Goal: Task Accomplishment & Management: Manage account settings

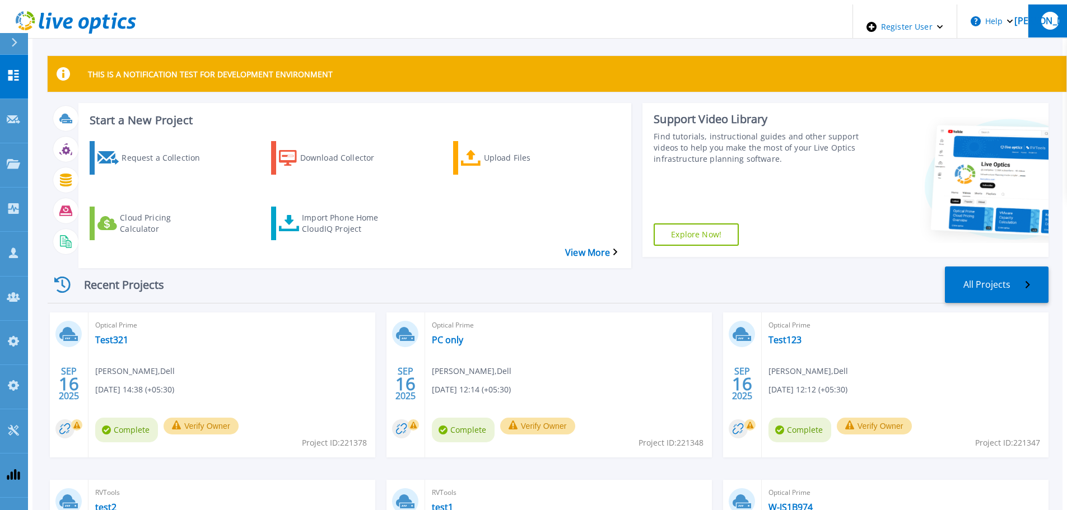
click at [1041, 20] on div "[PERSON_NAME]" at bounding box center [1050, 21] width 18 height 18
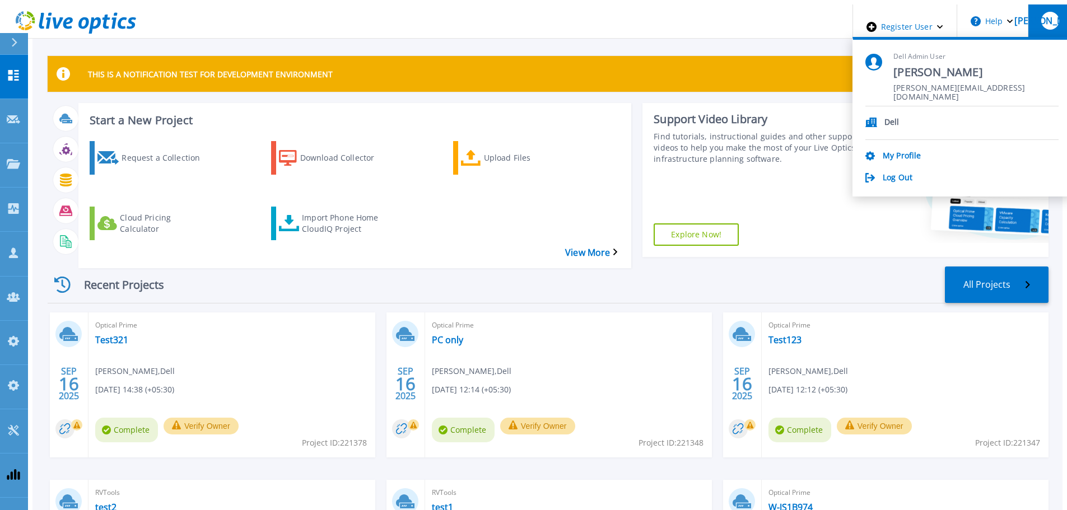
click at [921, 160] on div "Dell My Profile Log Out" at bounding box center [961, 144] width 193 height 77
click at [920, 152] on link "My Profile" at bounding box center [901, 156] width 38 height 11
click at [919, 151] on link "My Profile" at bounding box center [901, 156] width 38 height 11
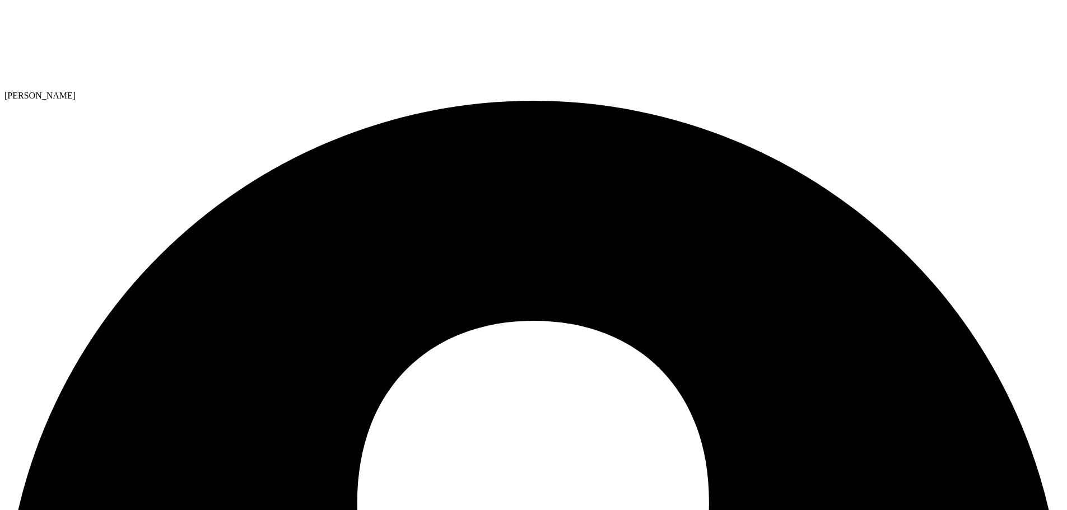
drag, startPoint x: 122, startPoint y: 268, endPoint x: 6, endPoint y: 272, distance: 116.5
type input "stest"
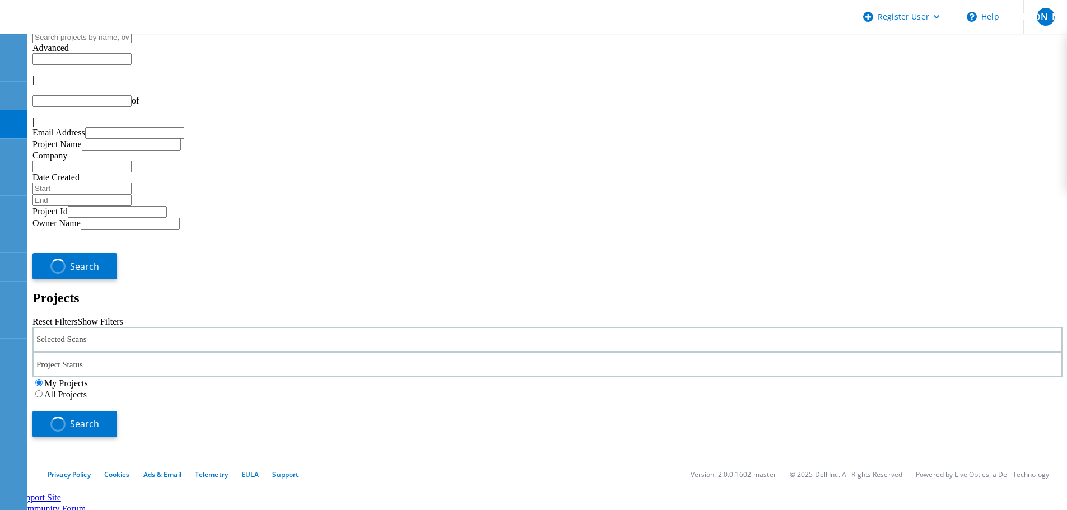
type input "1"
